Goal: Task Accomplishment & Management: Use online tool/utility

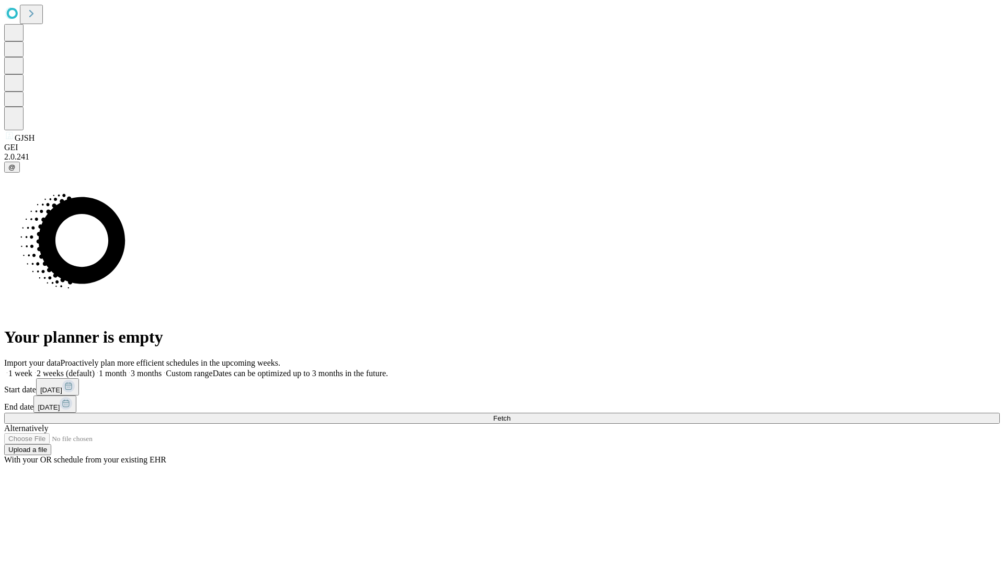
click at [511, 414] on span "Fetch" at bounding box center [501, 418] width 17 height 8
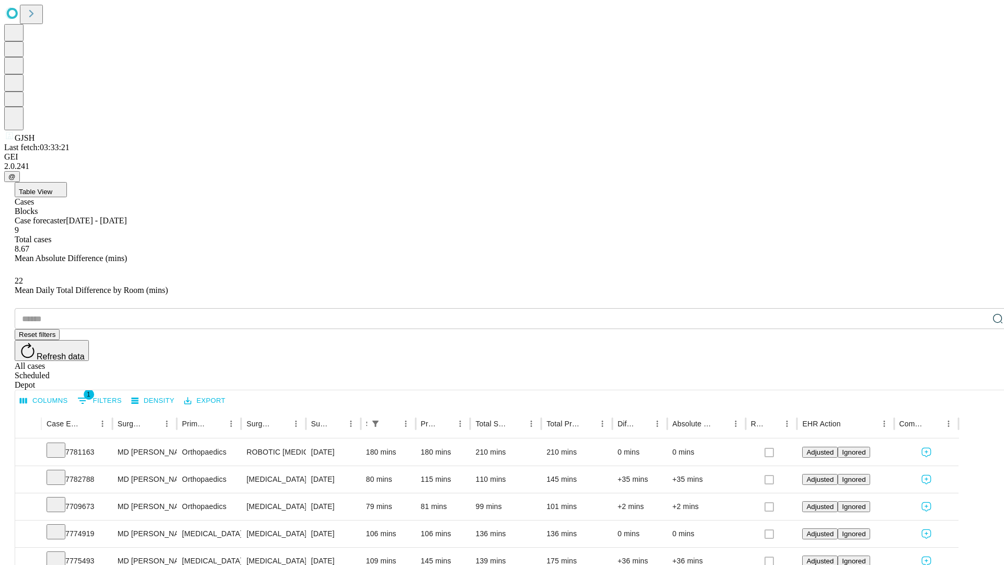
click at [977, 380] on div "Depot" at bounding box center [513, 384] width 996 height 9
